Goal: Transaction & Acquisition: Register for event/course

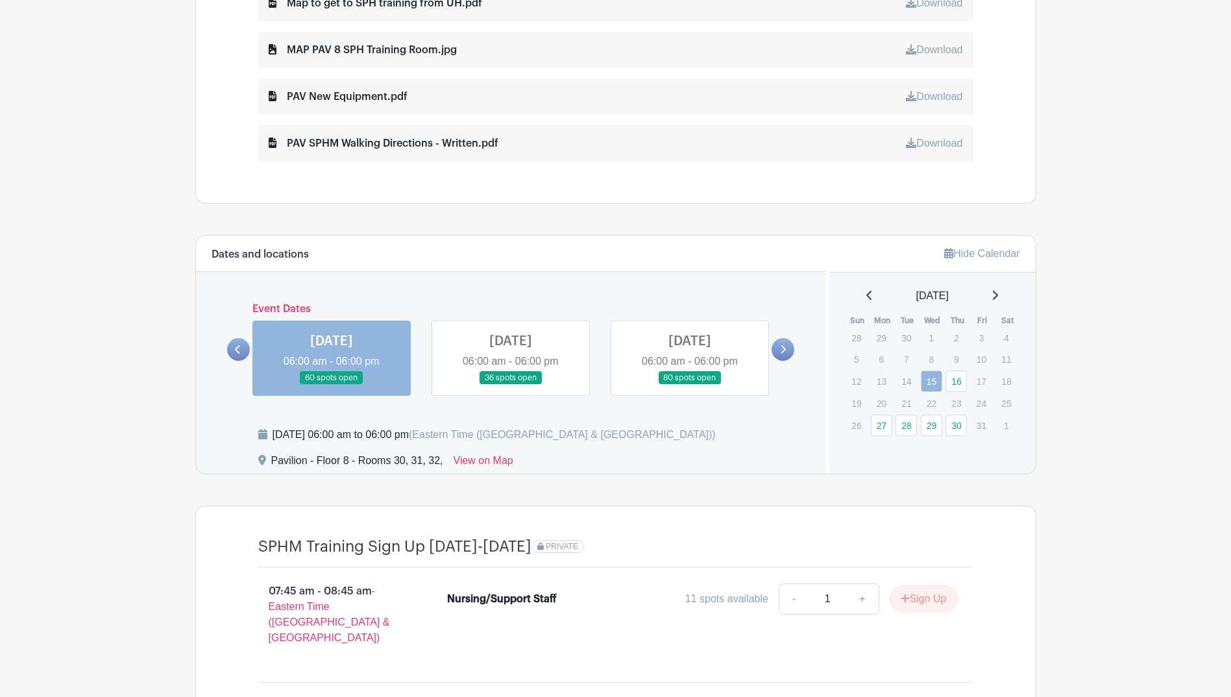
scroll to position [779, 0]
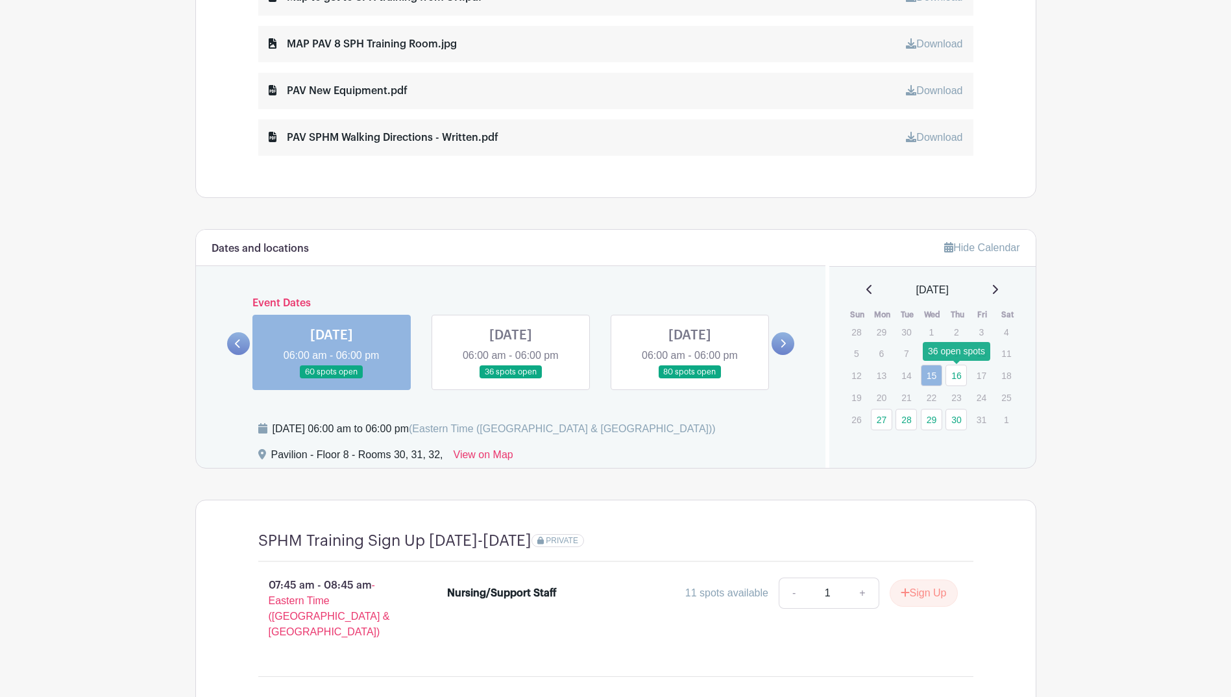
click at [953, 372] on link "16" at bounding box center [956, 375] width 21 height 21
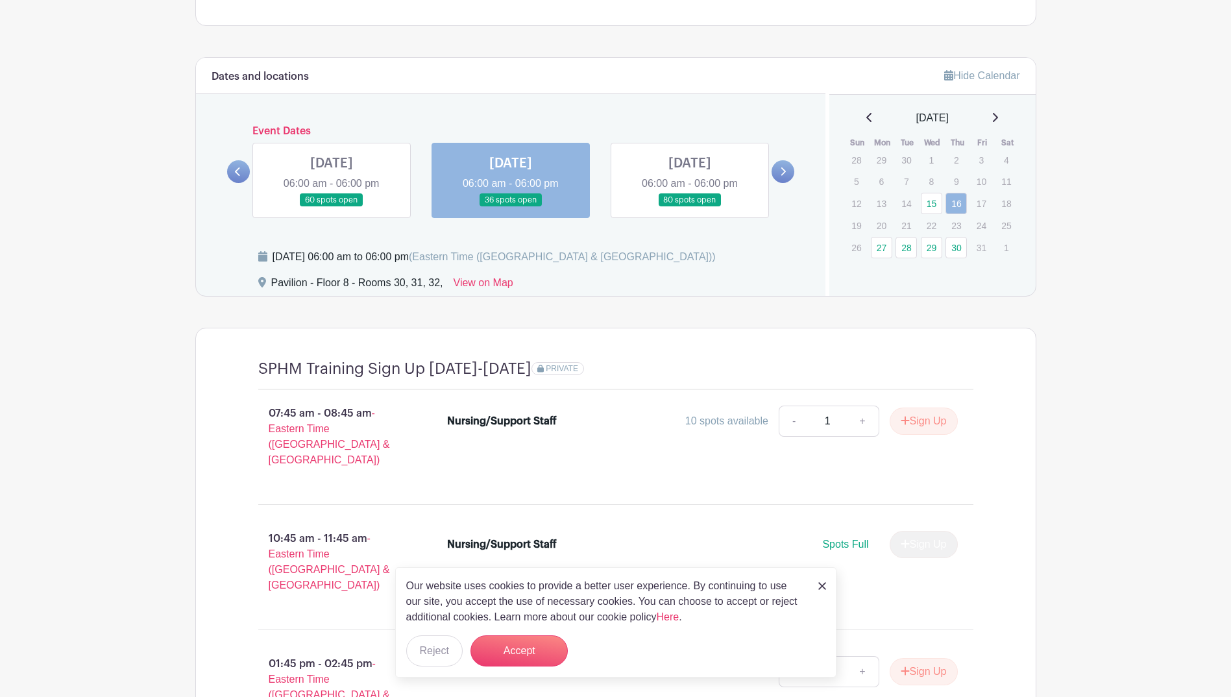
scroll to position [973, 0]
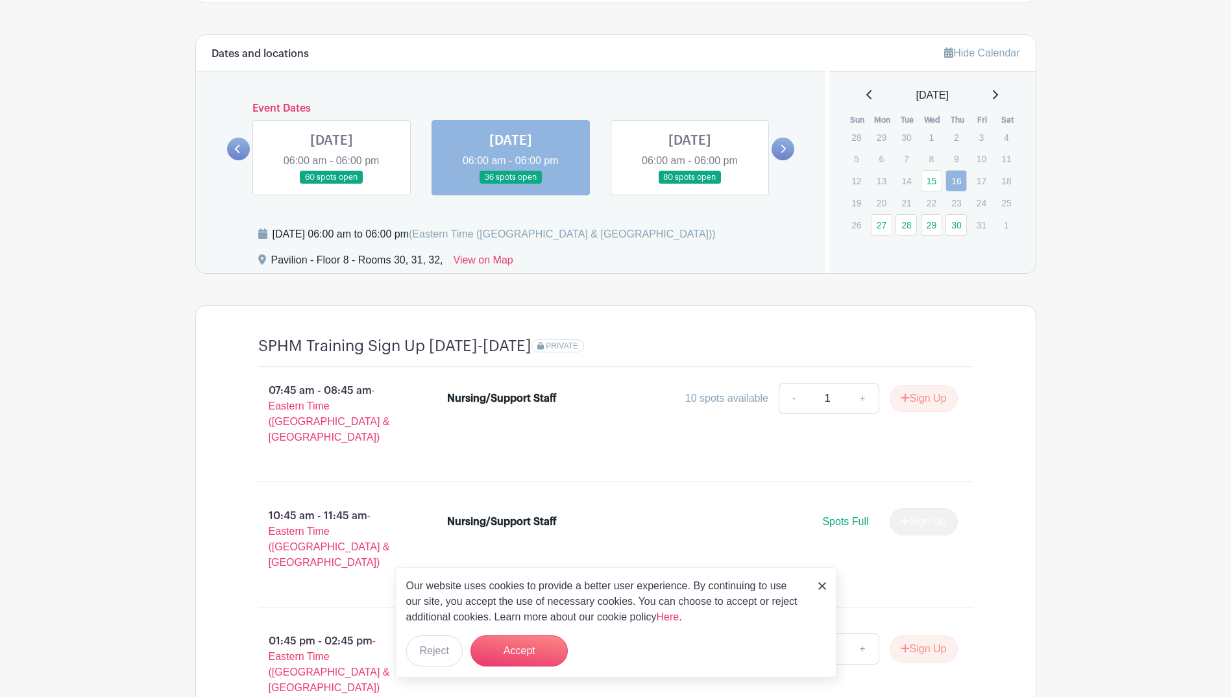
click at [823, 584] on img at bounding box center [822, 586] width 8 height 8
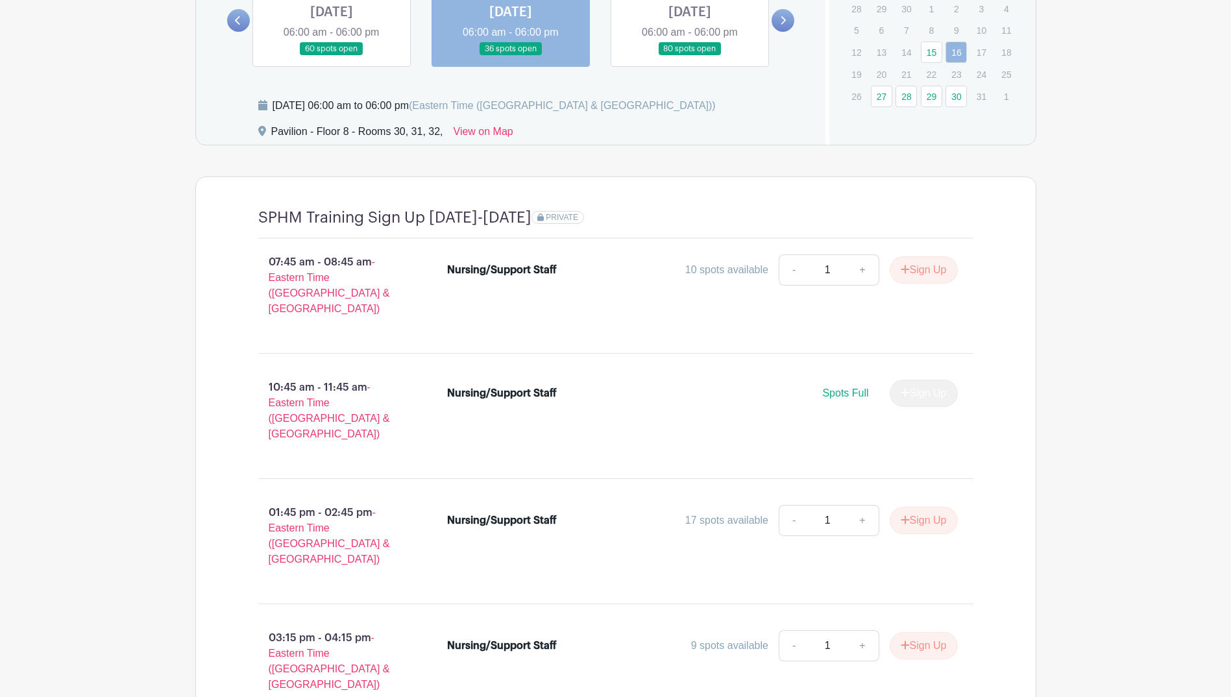
scroll to position [1103, 0]
drag, startPoint x: 861, startPoint y: 381, endPoint x: 826, endPoint y: 376, distance: 35.4
click at [826, 386] on span "Spots Full" at bounding box center [845, 391] width 46 height 11
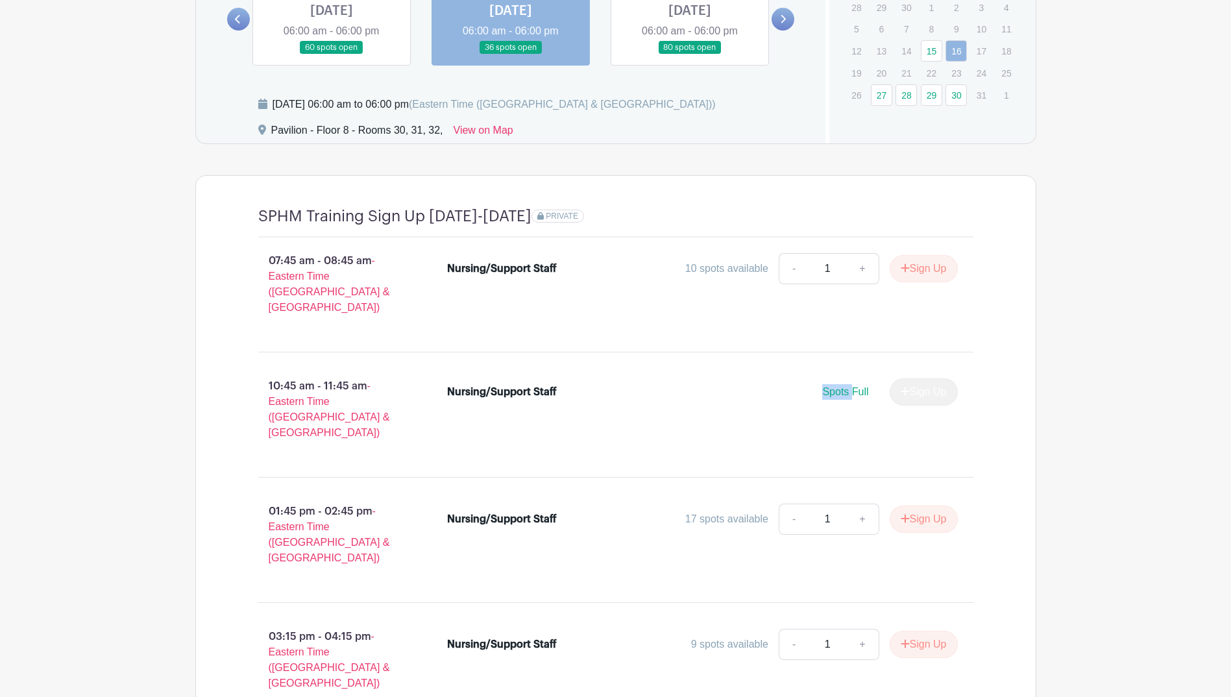
drag, startPoint x: 826, startPoint y: 376, endPoint x: 847, endPoint y: 383, distance: 22.0
click at [847, 384] on div "Spots Full" at bounding box center [845, 392] width 46 height 16
drag, startPoint x: 385, startPoint y: 374, endPoint x: 263, endPoint y: 370, distance: 121.4
click at [263, 373] on p "10:45 am - 11:45 am - Eastern Time ([GEOGRAPHIC_DATA] & [GEOGRAPHIC_DATA])" at bounding box center [332, 409] width 189 height 73
drag, startPoint x: 263, startPoint y: 370, endPoint x: 344, endPoint y: 367, distance: 80.5
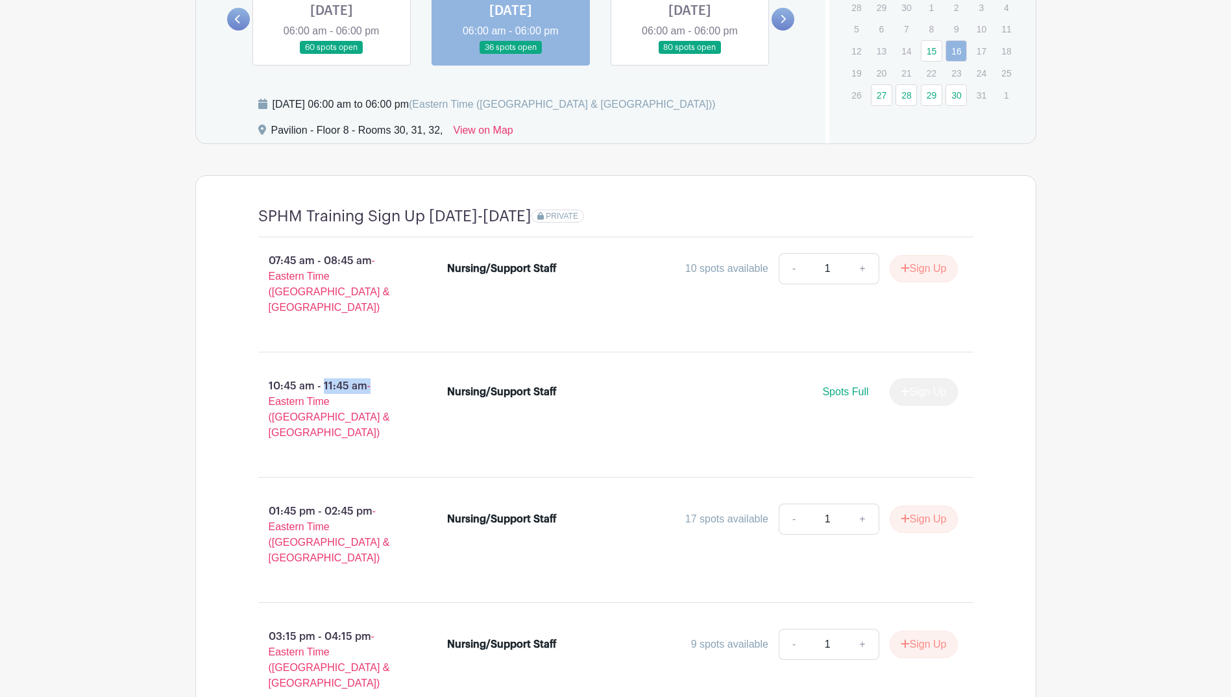
copy p "10:45 am - 11:45 am -"
click at [922, 506] on button "Sign Up" at bounding box center [924, 519] width 68 height 27
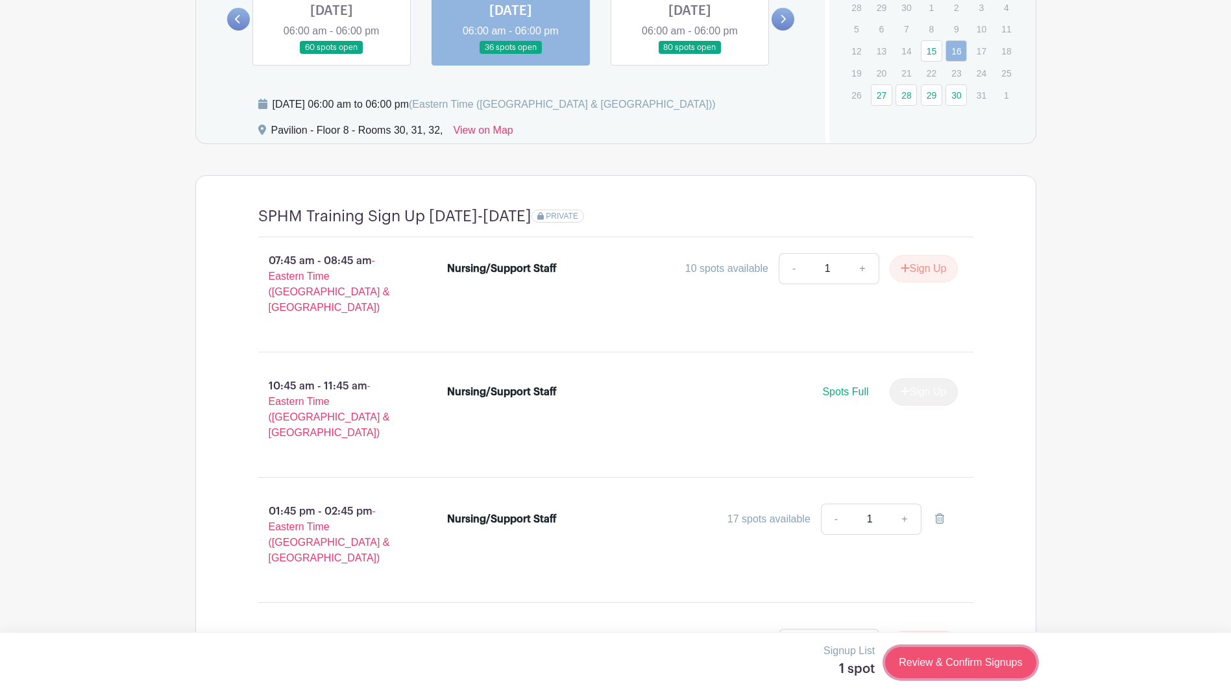
click at [997, 666] on link "Review & Confirm Signups" at bounding box center [960, 662] width 151 height 31
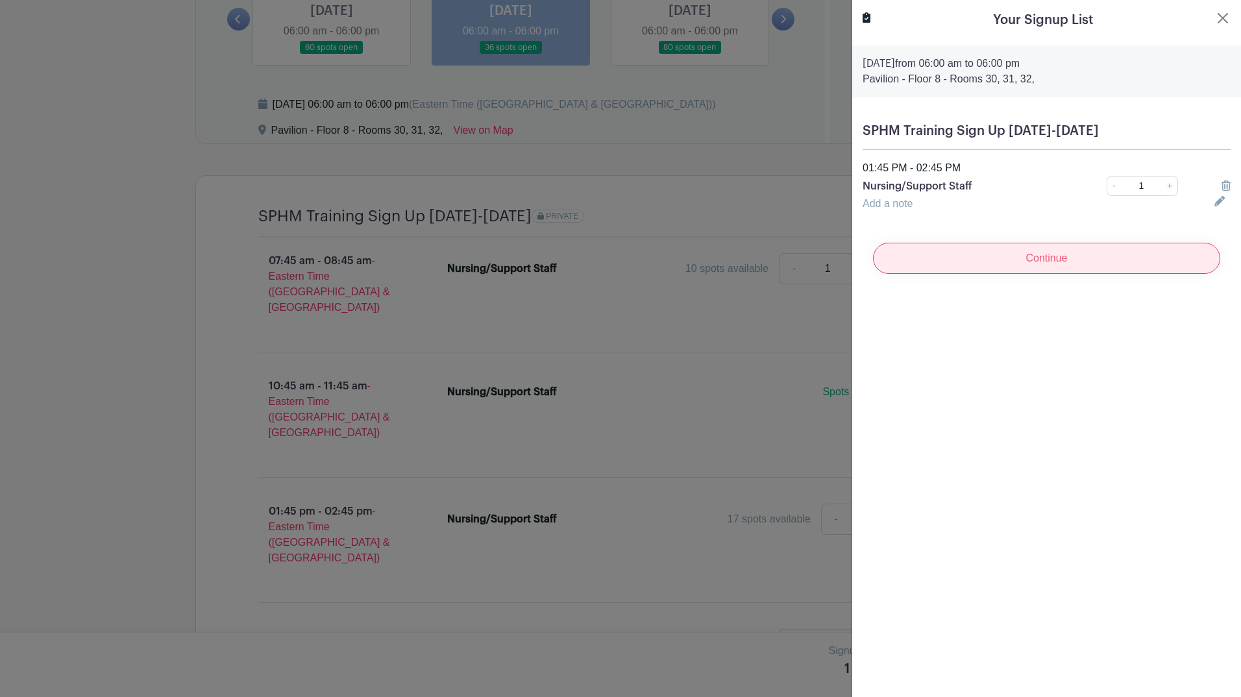
click at [1092, 258] on input "Continue" at bounding box center [1046, 258] width 347 height 31
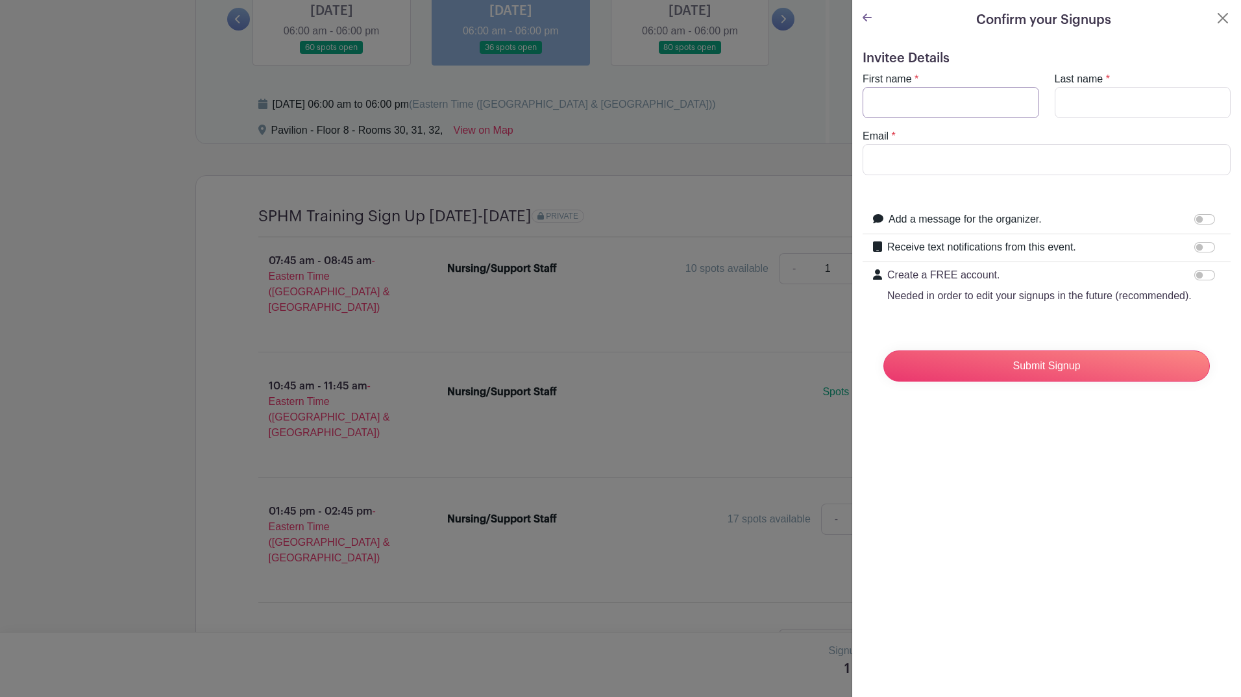
click at [923, 99] on input "First name" at bounding box center [950, 102] width 177 height 31
type input "[PERSON_NAME]"
type input "t"
type input "[PERSON_NAME]"
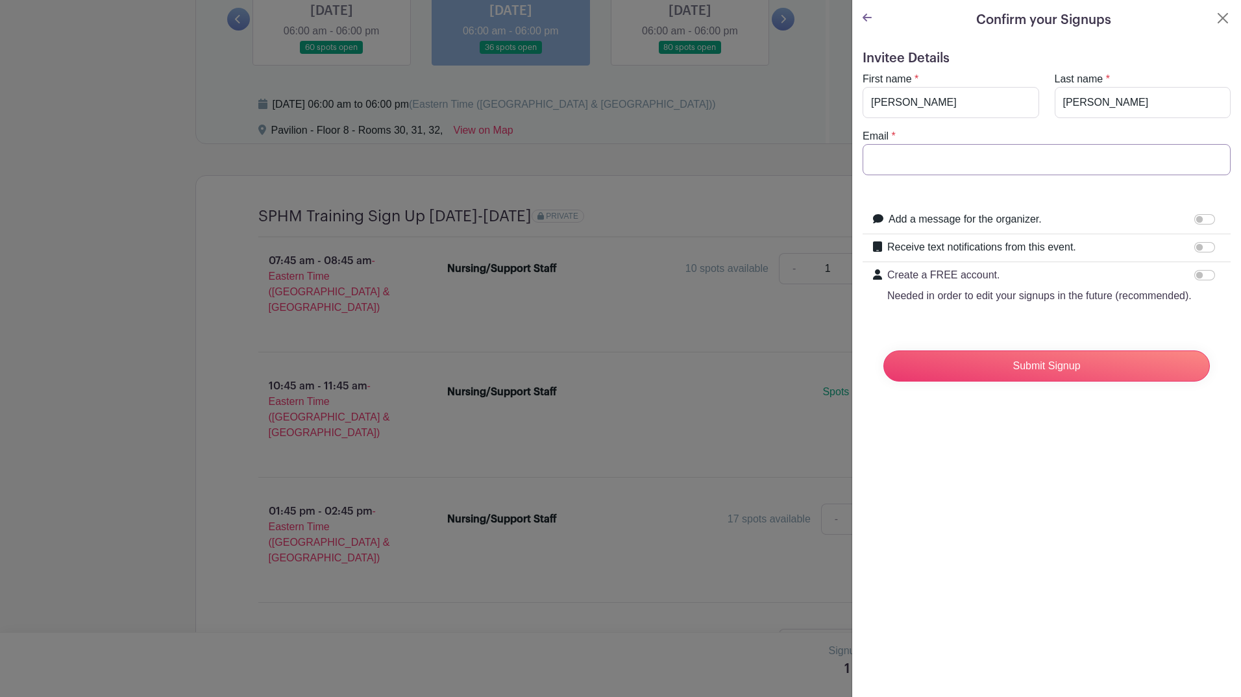
click at [921, 164] on input "Email" at bounding box center [1046, 159] width 368 height 31
paste input "[PERSON_NAME][EMAIL_ADDRESS][DOMAIN_NAME]"
type input "[PERSON_NAME][EMAIL_ADDRESS][DOMAIN_NAME]"
click at [1079, 371] on input "Submit Signup" at bounding box center [1046, 365] width 326 height 31
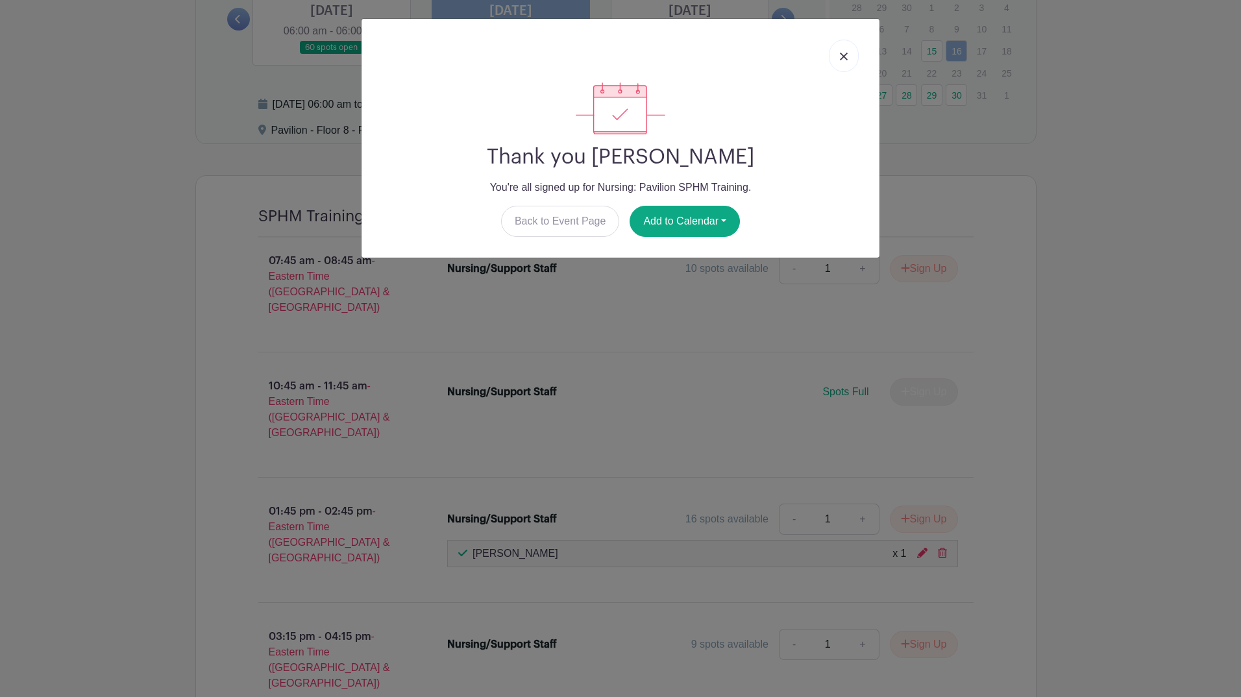
click at [827, 54] on div at bounding box center [620, 55] width 497 height 53
click at [834, 57] on link at bounding box center [844, 56] width 30 height 32
